Goal: Task Accomplishment & Management: Use online tool/utility

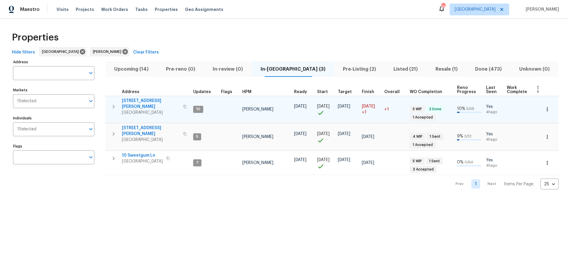
click at [149, 99] on span "306 Cooper Creek Dr" at bounding box center [151, 104] width 58 height 12
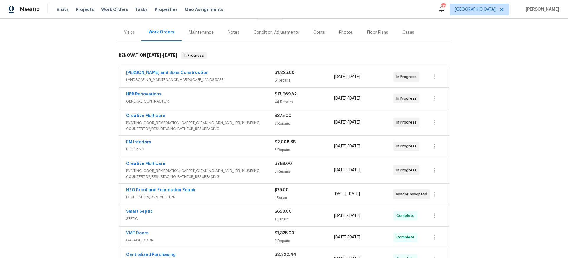
scroll to position [67, 0]
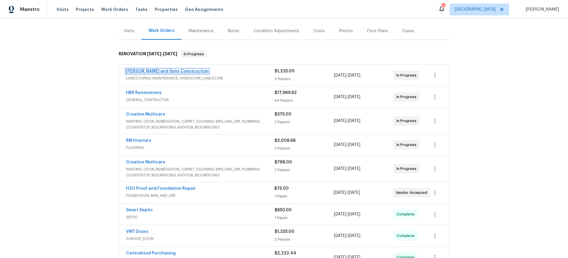
click at [161, 70] on link "Reyes and Sons Construction" at bounding box center [167, 71] width 82 height 4
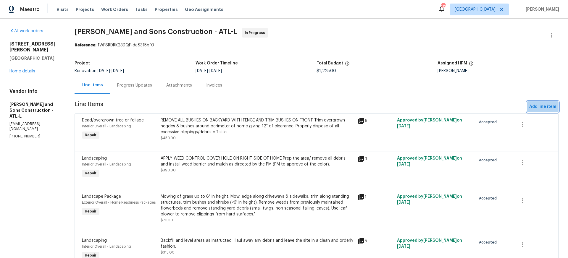
click at [544, 106] on span "Add line item" at bounding box center [542, 106] width 27 height 7
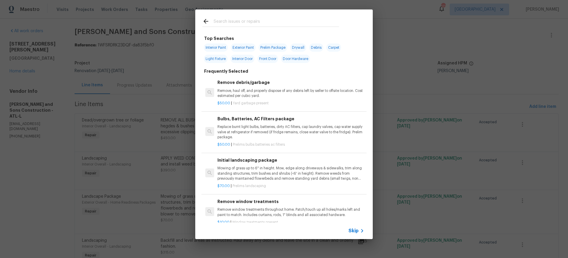
click at [361, 230] on icon at bounding box center [362, 231] width 2 height 4
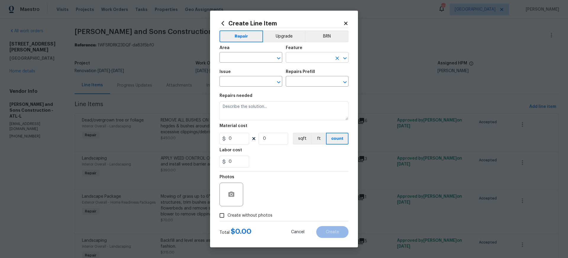
click at [316, 56] on input "text" at bounding box center [309, 58] width 46 height 9
type input "b"
type input "l"
type input "ceil"
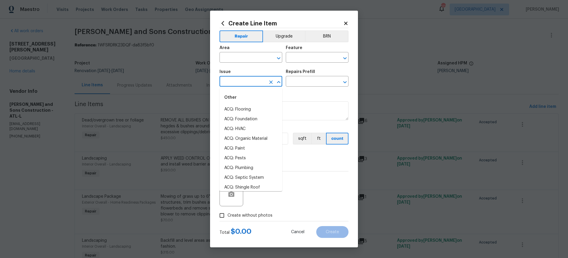
click at [260, 82] on input "text" at bounding box center [242, 81] width 46 height 9
type input "lea"
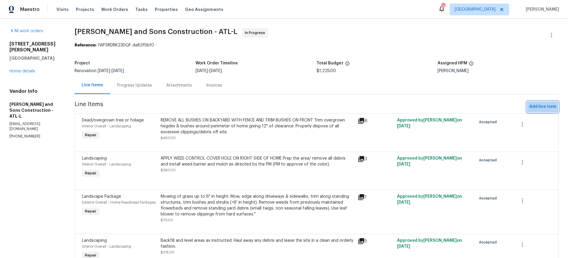
click at [548, 106] on span "Add line item" at bounding box center [542, 106] width 27 height 7
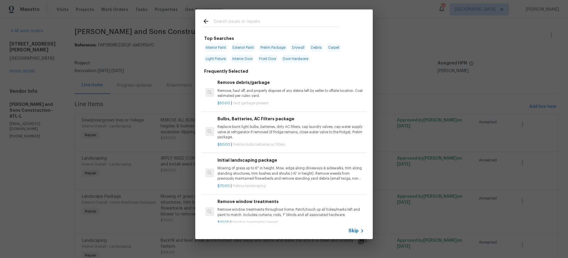
click at [359, 231] on icon at bounding box center [361, 230] width 7 height 7
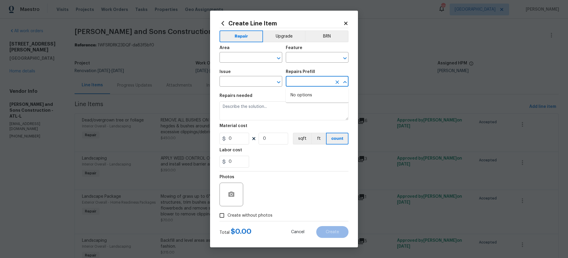
click at [305, 83] on input "text" at bounding box center [309, 81] width 46 height 9
click at [260, 58] on input "text" at bounding box center [242, 58] width 46 height 9
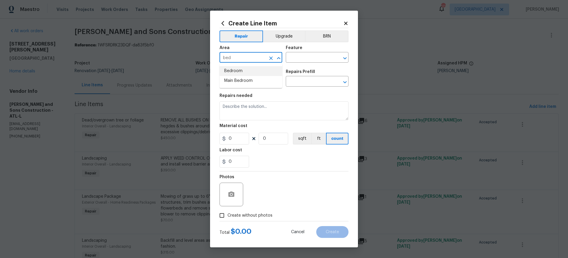
click at [256, 72] on li "Bedroom" at bounding box center [250, 71] width 63 height 10
type input "Bedroom"
click at [309, 55] on input "text" at bounding box center [309, 58] width 46 height 9
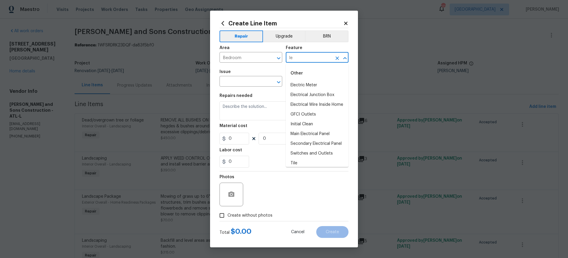
type input "l"
click at [324, 106] on li "Walls and Ceiling" at bounding box center [317, 105] width 63 height 10
type input "Walls and Ceiling"
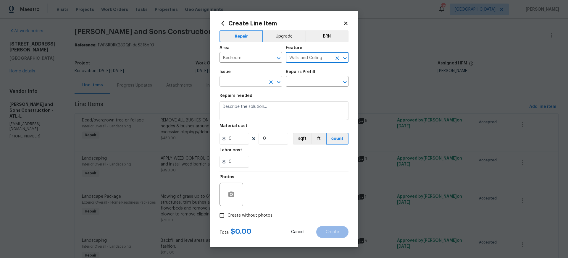
click at [258, 81] on input "text" at bounding box center [242, 81] width 46 height 9
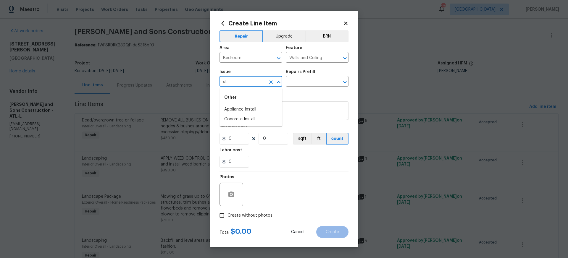
type input "s"
type input "l"
click at [255, 109] on li "ACQ: Water Leak" at bounding box center [250, 110] width 63 height 10
type input "ACQ: Water Leak"
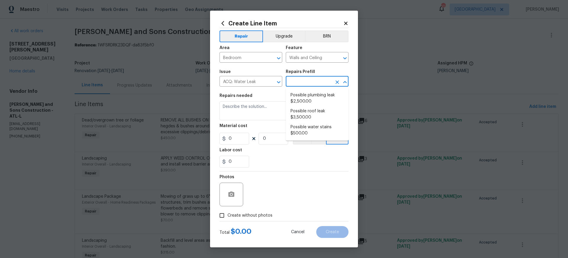
click at [300, 83] on input "text" at bounding box center [309, 81] width 46 height 9
click at [271, 58] on icon "Clear" at bounding box center [271, 58] width 4 height 4
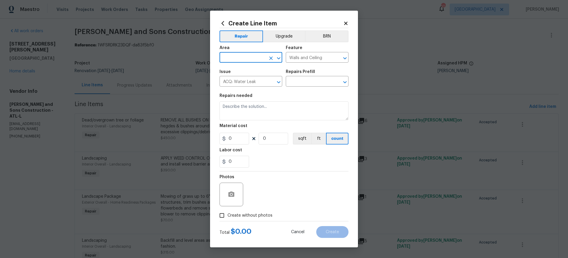
click at [259, 57] on input "text" at bounding box center [242, 58] width 46 height 9
click at [245, 79] on li "Exterior Overall" at bounding box center [250, 81] width 63 height 10
drag, startPoint x: 229, startPoint y: 57, endPoint x: 256, endPoint y: 57, distance: 27.5
click at [256, 57] on input "Exterior Overall" at bounding box center [242, 58] width 46 height 9
type input "Exterior Overall"
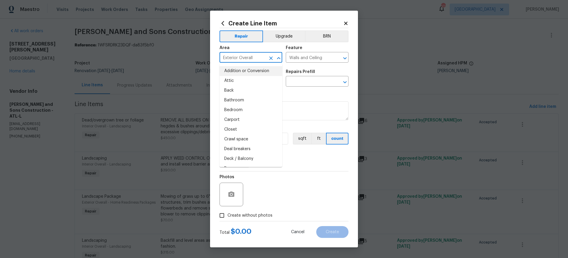
click at [264, 58] on input "Exterior Overall" at bounding box center [242, 58] width 46 height 9
click at [336, 58] on icon "Clear" at bounding box center [337, 58] width 4 height 4
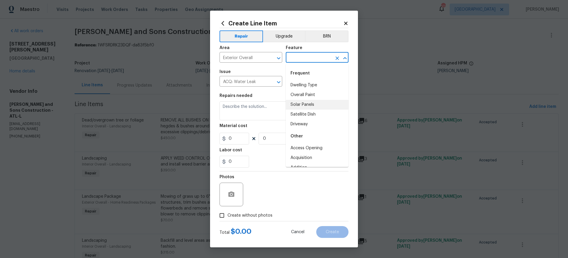
click at [323, 57] on input "text" at bounding box center [309, 58] width 46 height 9
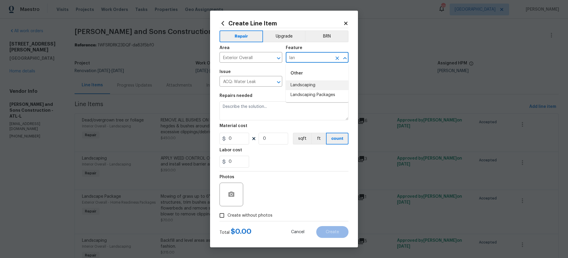
click at [306, 84] on li "Landscaping" at bounding box center [317, 85] width 63 height 10
type input "Landscaping"
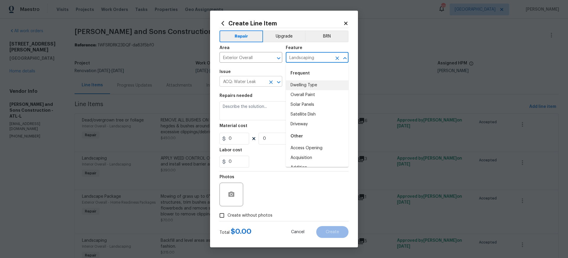
click at [266, 80] on div "ACQ: Water Leak ​" at bounding box center [250, 81] width 63 height 9
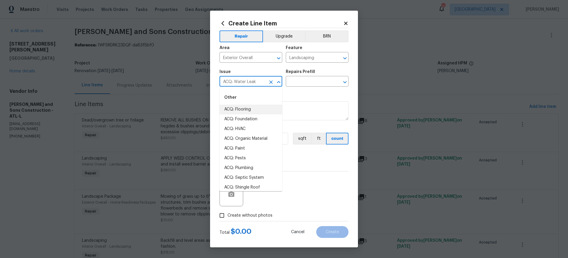
click at [266, 80] on div "ACQ: Water Leak ​" at bounding box center [250, 81] width 63 height 9
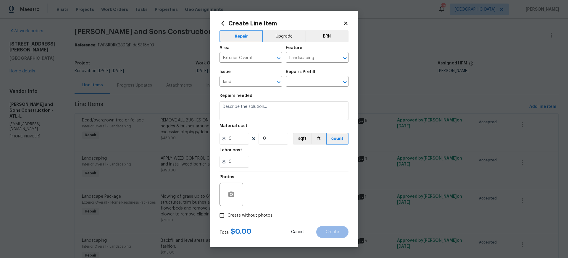
type input "ACQ: Water Leak"
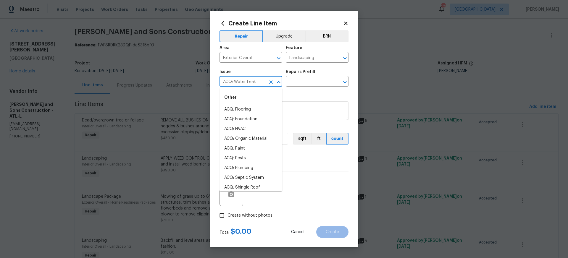
click at [271, 83] on icon "Clear" at bounding box center [271, 82] width 6 height 6
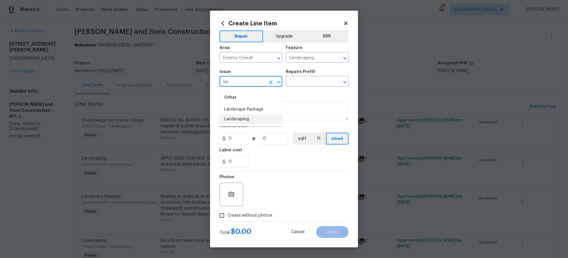
click at [248, 120] on li "Landscaping" at bounding box center [250, 119] width 63 height 10
type input "Landscaping"
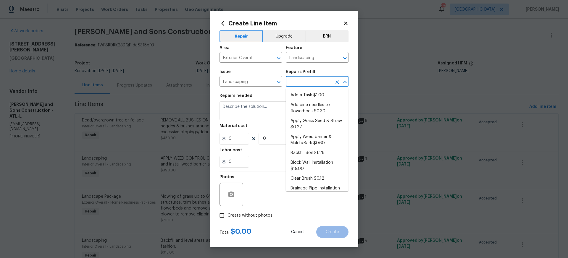
click at [318, 81] on input "text" at bounding box center [309, 81] width 46 height 9
click at [290, 94] on li "Add a Task $1.00" at bounding box center [317, 95] width 63 height 10
type input "Add a Task $1.00"
type textarea "HPM to detail"
type input "1"
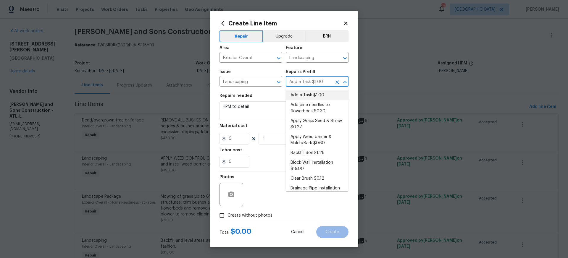
type input "1"
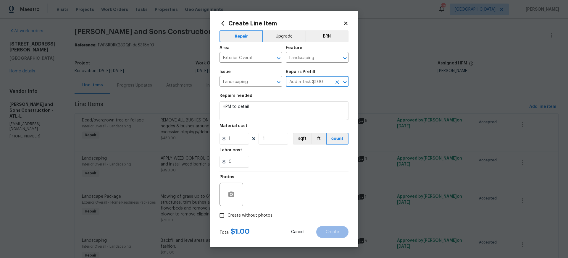
drag, startPoint x: 287, startPoint y: 82, endPoint x: 311, endPoint y: 82, distance: 23.6
click at [311, 82] on input "Add a Task $1.00" at bounding box center [309, 81] width 46 height 9
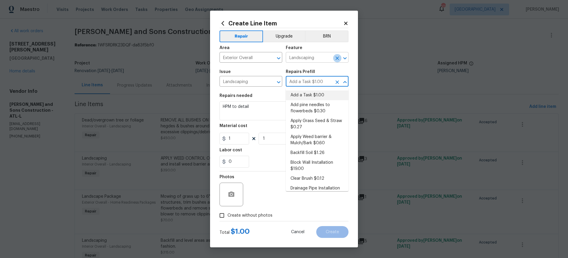
click at [336, 58] on icon "Clear" at bounding box center [337, 58] width 4 height 4
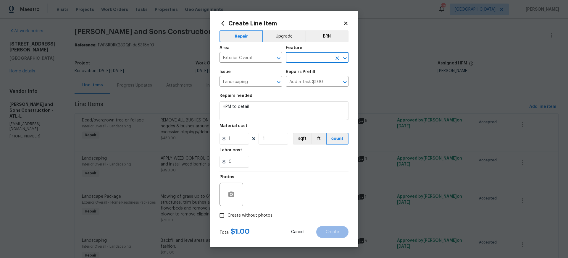
click at [321, 58] on input "text" at bounding box center [309, 58] width 46 height 9
click at [304, 95] on li "Lighting" at bounding box center [317, 95] width 63 height 10
type input "Lighting"
click at [257, 83] on input "Landscaping" at bounding box center [242, 81] width 46 height 9
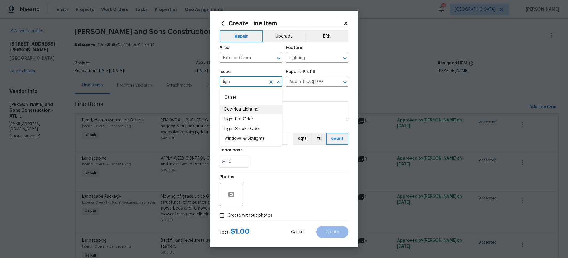
click at [251, 108] on li "Electrical Lighting" at bounding box center [250, 110] width 63 height 10
type input "Electrical Lighting"
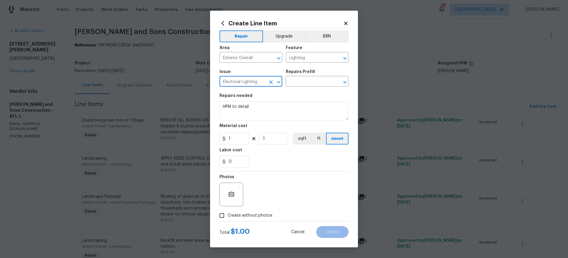
drag, startPoint x: 223, startPoint y: 82, endPoint x: 264, endPoint y: 82, distance: 41.7
click at [264, 82] on input "Electrical Lighting" at bounding box center [242, 81] width 46 height 9
type input "Electrical Lighting"
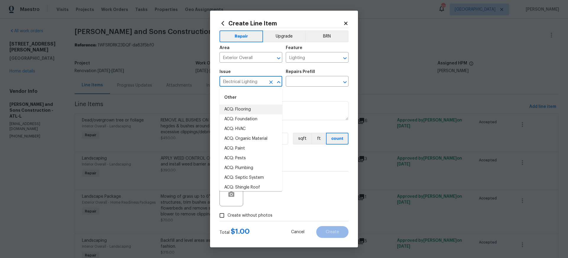
click at [266, 80] on div "Electrical Lighting ​" at bounding box center [250, 81] width 63 height 9
click at [264, 82] on input "Electrical Lighting" at bounding box center [242, 81] width 46 height 9
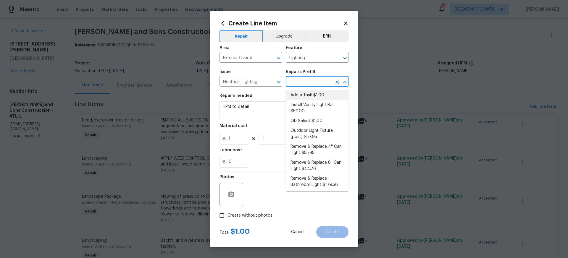
click at [299, 79] on input "text" at bounding box center [309, 81] width 46 height 9
click at [298, 95] on li "Add a Task $1.00" at bounding box center [317, 95] width 63 height 10
type input "Add a Task $1.00"
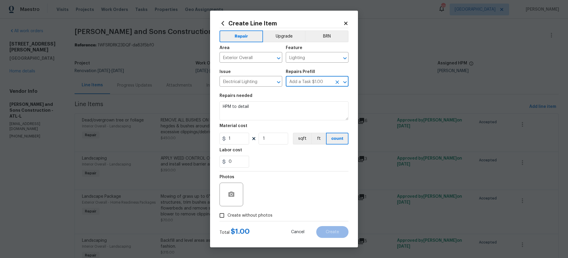
drag, startPoint x: 289, startPoint y: 81, endPoint x: 312, endPoint y: 81, distance: 23.6
click at [312, 81] on input "Add a Task $1.00" at bounding box center [309, 81] width 46 height 9
click at [307, 81] on input "Add a Task $1.00" at bounding box center [309, 81] width 46 height 9
drag, startPoint x: 289, startPoint y: 82, endPoint x: 312, endPoint y: 81, distance: 23.7
click at [312, 81] on input "Add a Task $1.00" at bounding box center [309, 81] width 46 height 9
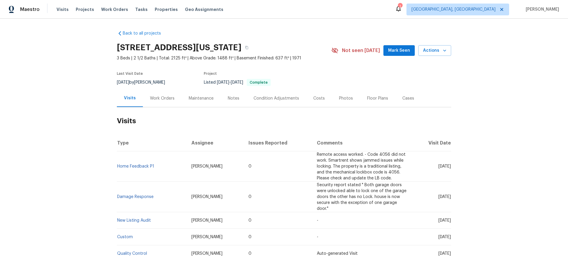
click at [158, 98] on div "Work Orders" at bounding box center [162, 98] width 25 height 6
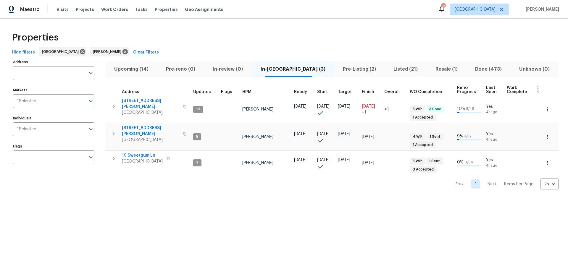
click at [133, 69] on span "Upcoming (14)" at bounding box center [131, 69] width 45 height 8
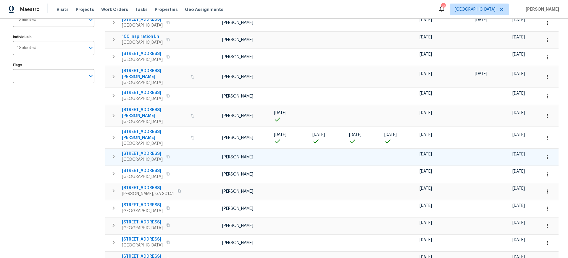
scroll to position [82, 0]
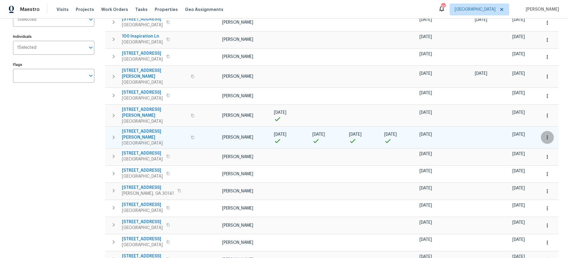
click at [547, 135] on icon "button" at bounding box center [547, 138] width 6 height 6
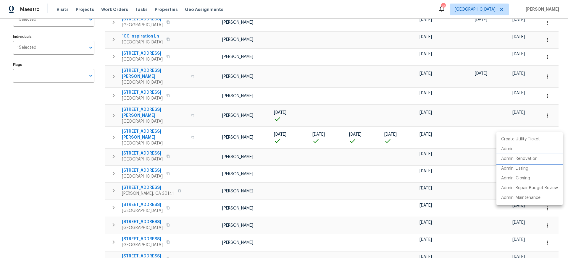
click at [526, 158] on p "Admin: Renovation" at bounding box center [519, 159] width 36 height 6
